Goal: Find specific page/section: Find specific page/section

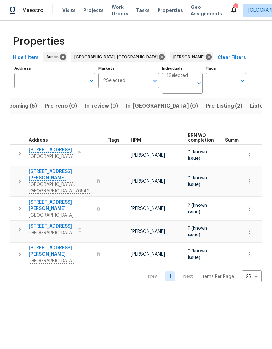
scroll to position [0, 13]
click at [250, 110] on span "Listed (10)" at bounding box center [263, 105] width 27 height 9
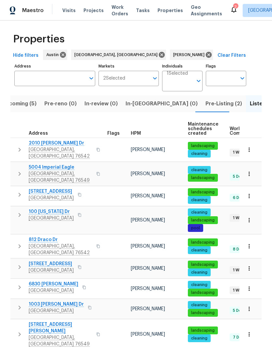
scroll to position [2, 0]
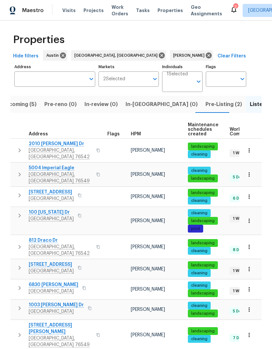
click at [33, 107] on span "Upcoming (5)" at bounding box center [19, 104] width 35 height 9
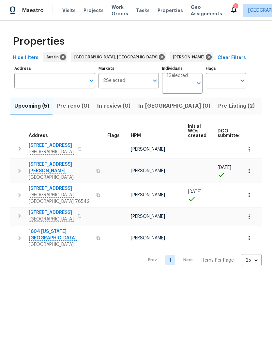
click at [251, 192] on icon "button" at bounding box center [249, 195] width 7 height 7
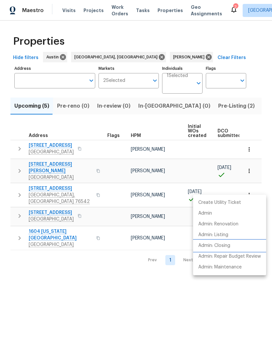
click at [233, 245] on li "Admin: Closing" at bounding box center [229, 245] width 73 height 11
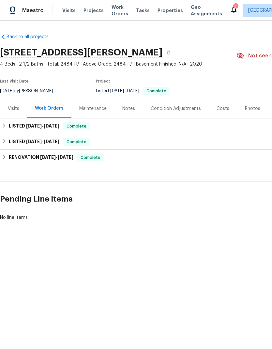
click at [8, 108] on div "Visits" at bounding box center [13, 108] width 11 height 7
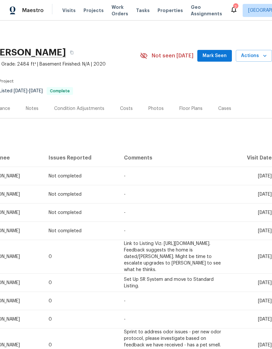
scroll to position [0, 96]
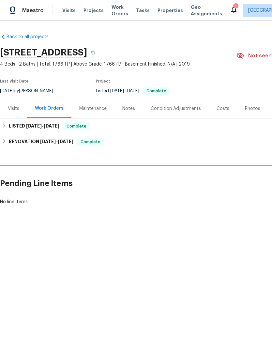
click at [14, 105] on div "Visits" at bounding box center [13, 108] width 11 height 7
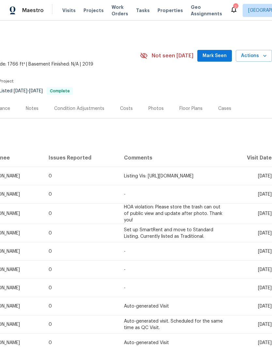
scroll to position [0, 96]
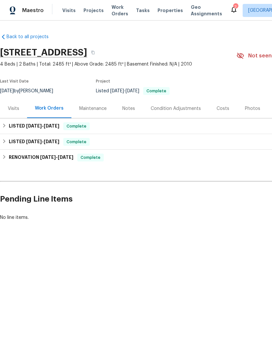
click at [23, 110] on div "Visits" at bounding box center [13, 108] width 27 height 19
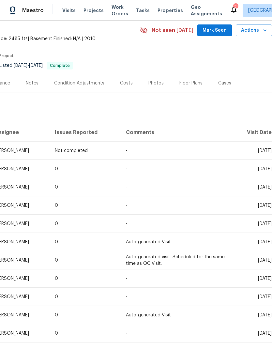
scroll to position [26, 96]
